Goal: Find specific page/section: Find specific page/section

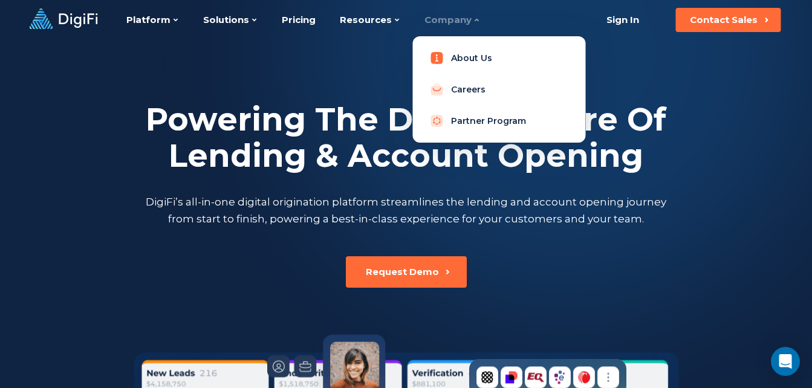
click at [465, 55] on link "About Us" at bounding box center [498, 58] width 153 height 24
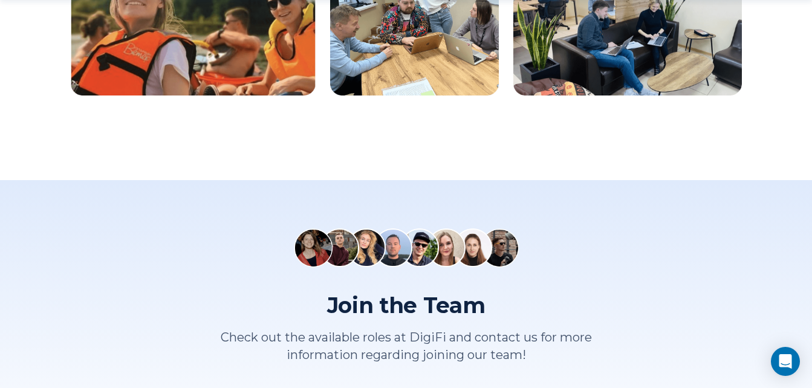
scroll to position [1571, 0]
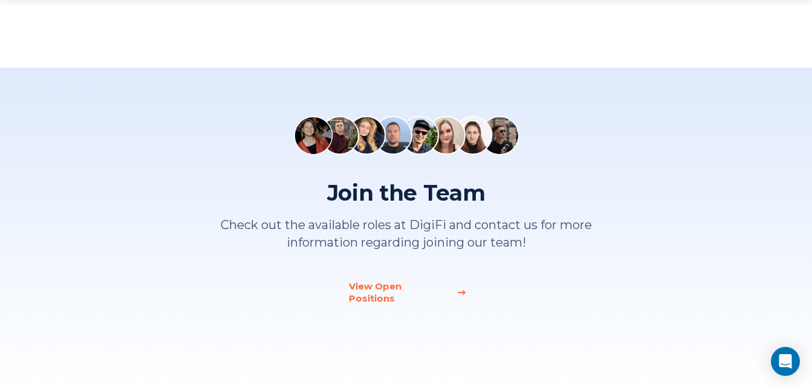
click at [374, 289] on div "View Open Positions" at bounding box center [399, 292] width 100 height 24
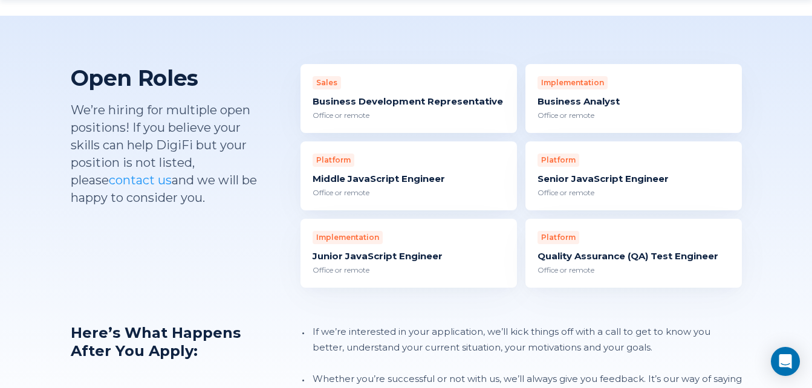
click at [570, 110] on div "Office or remote" at bounding box center [633, 115] width 192 height 11
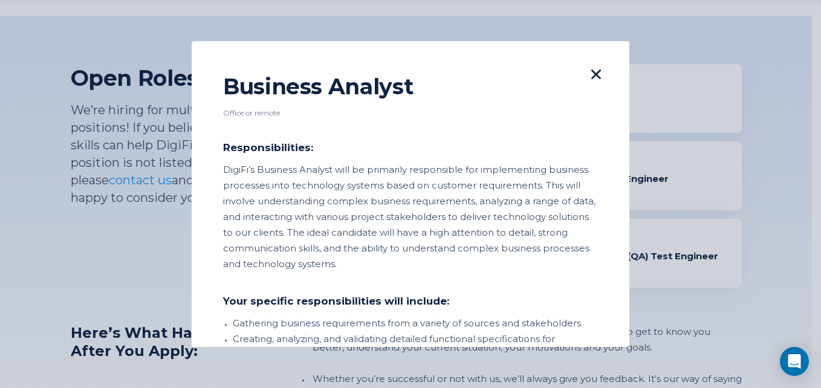
click at [591, 75] on icon at bounding box center [596, 74] width 10 height 10
